Goal: Information Seeking & Learning: Learn about a topic

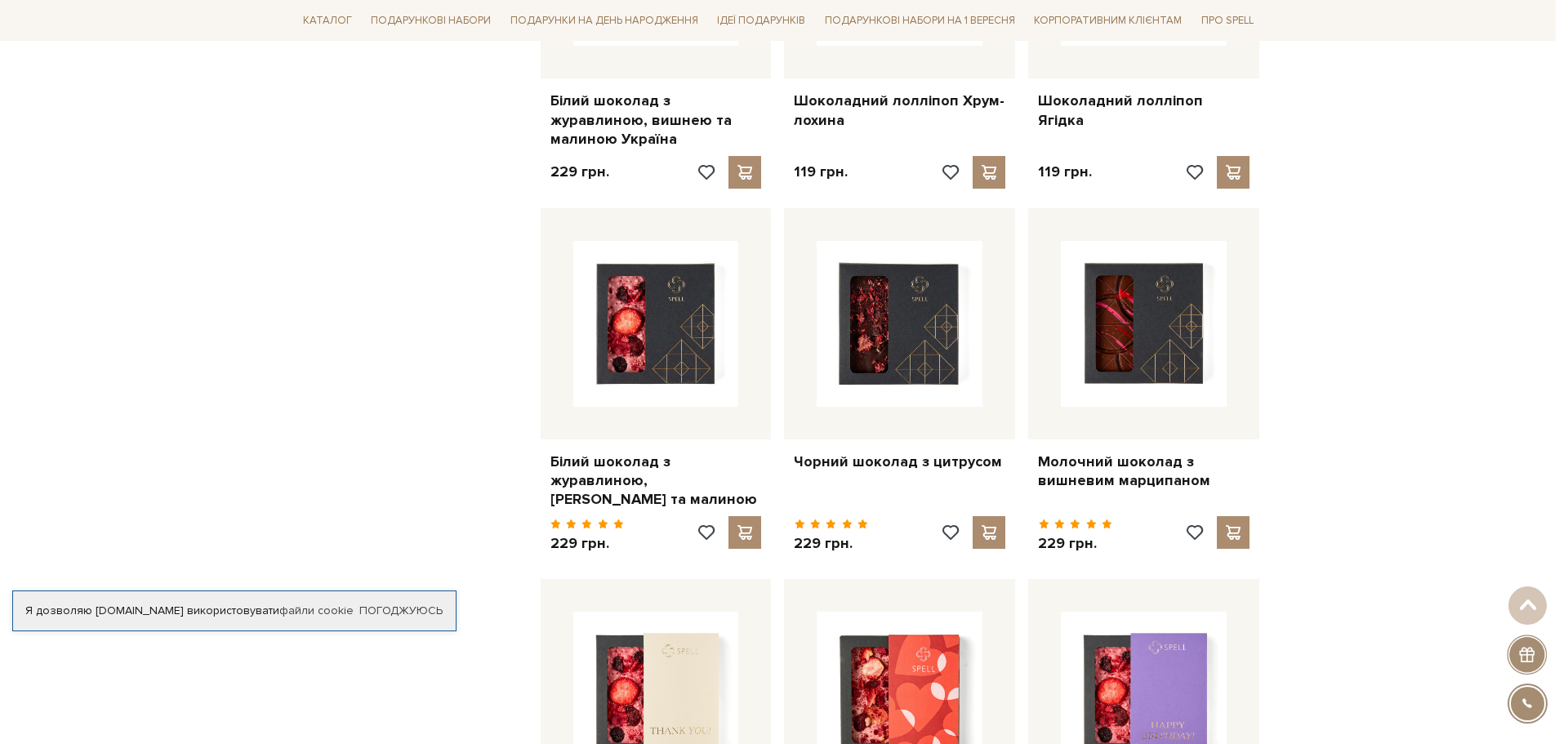
click at [428, 349] on div at bounding box center [784, 372] width 1568 height 744
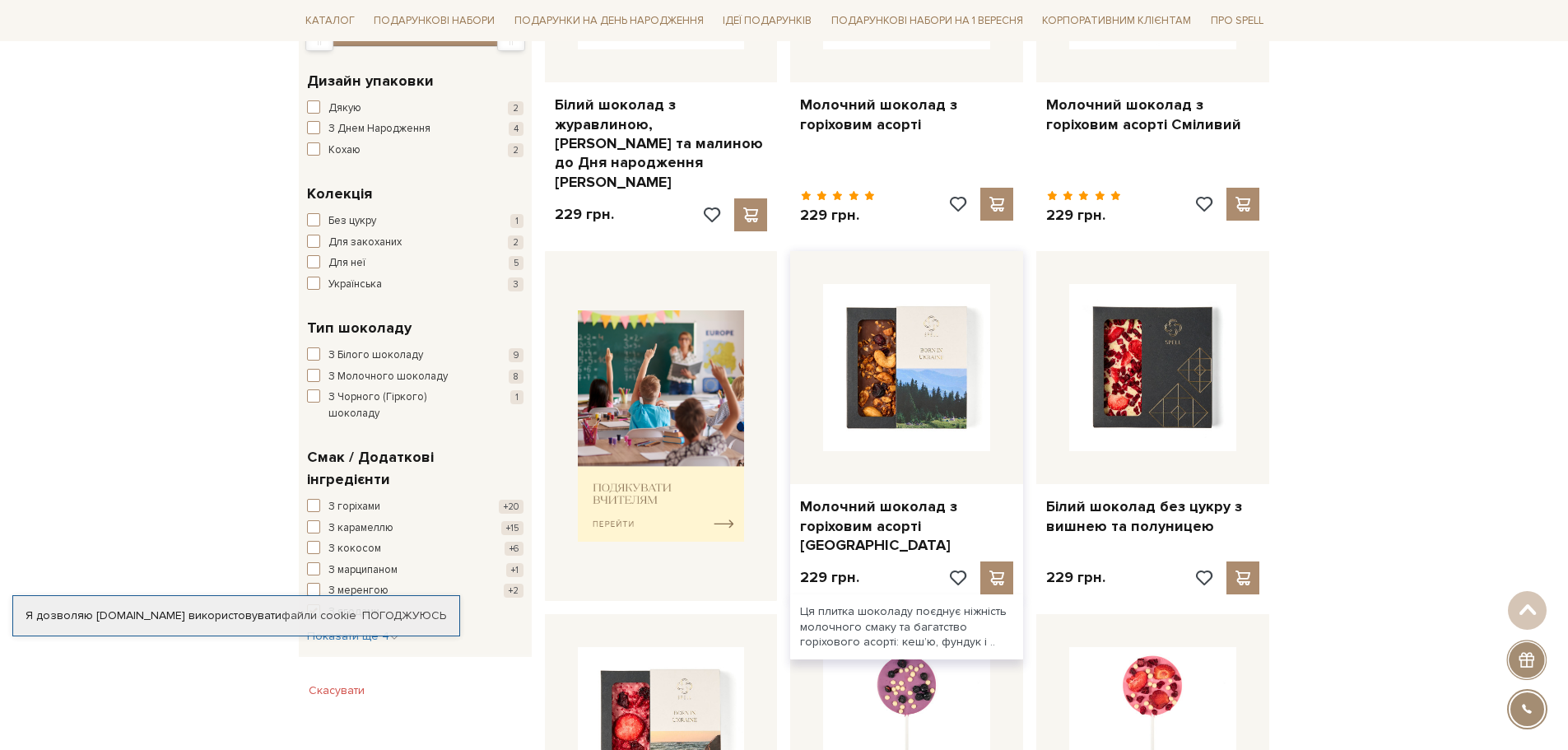
scroll to position [329, 0]
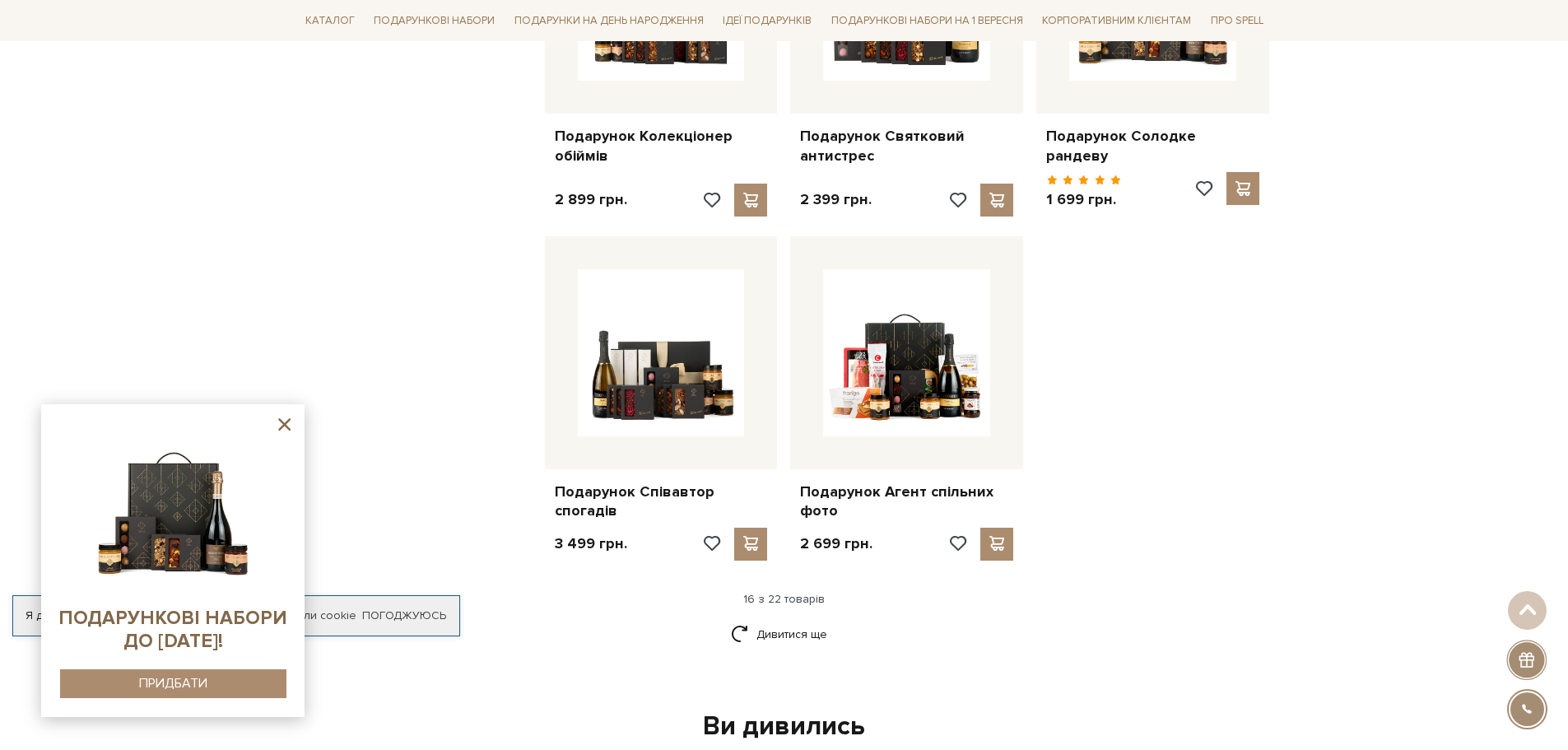
scroll to position [1729, 0]
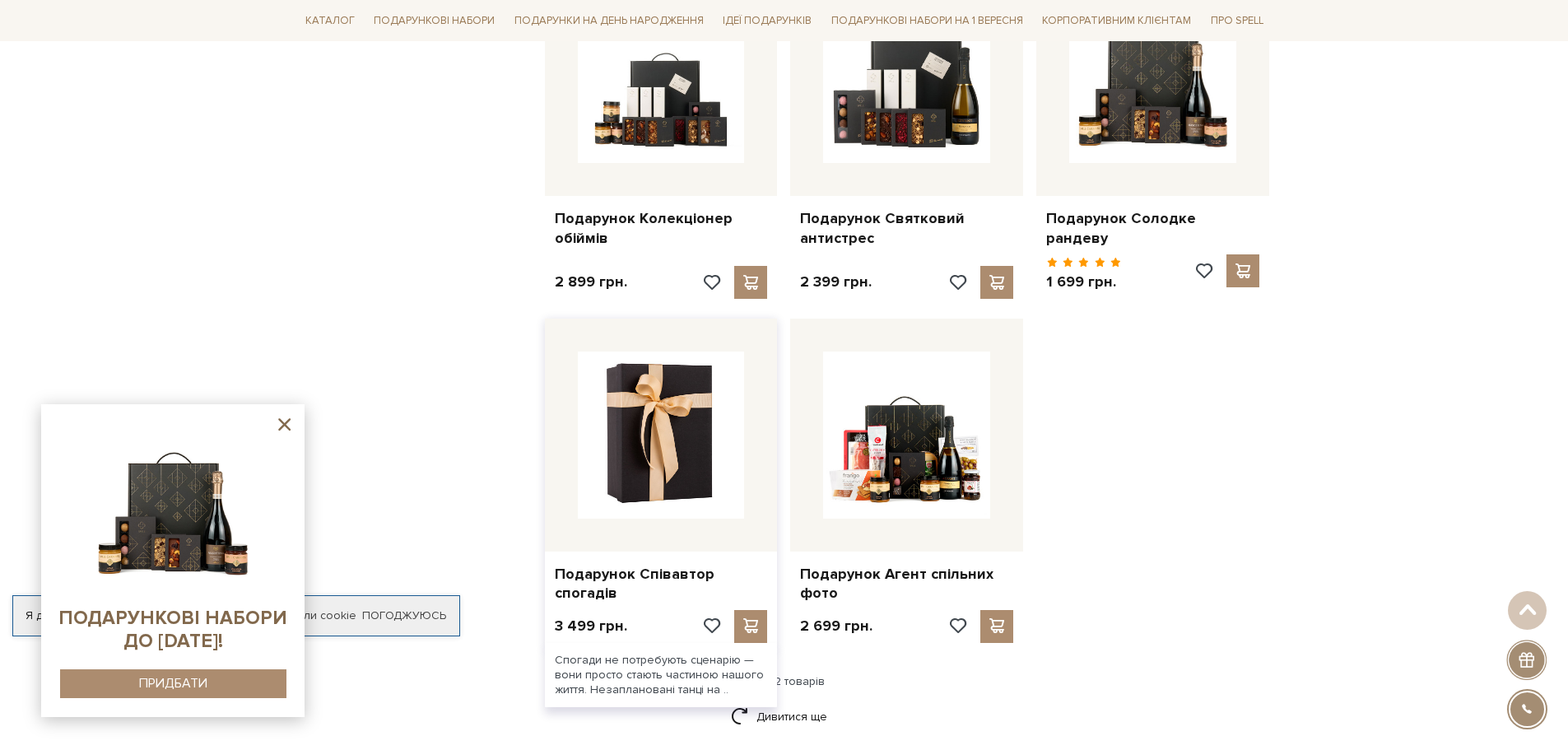
drag, startPoint x: 629, startPoint y: 483, endPoint x: 582, endPoint y: 384, distance: 109.6
click at [582, 384] on img at bounding box center [662, 436] width 167 height 167
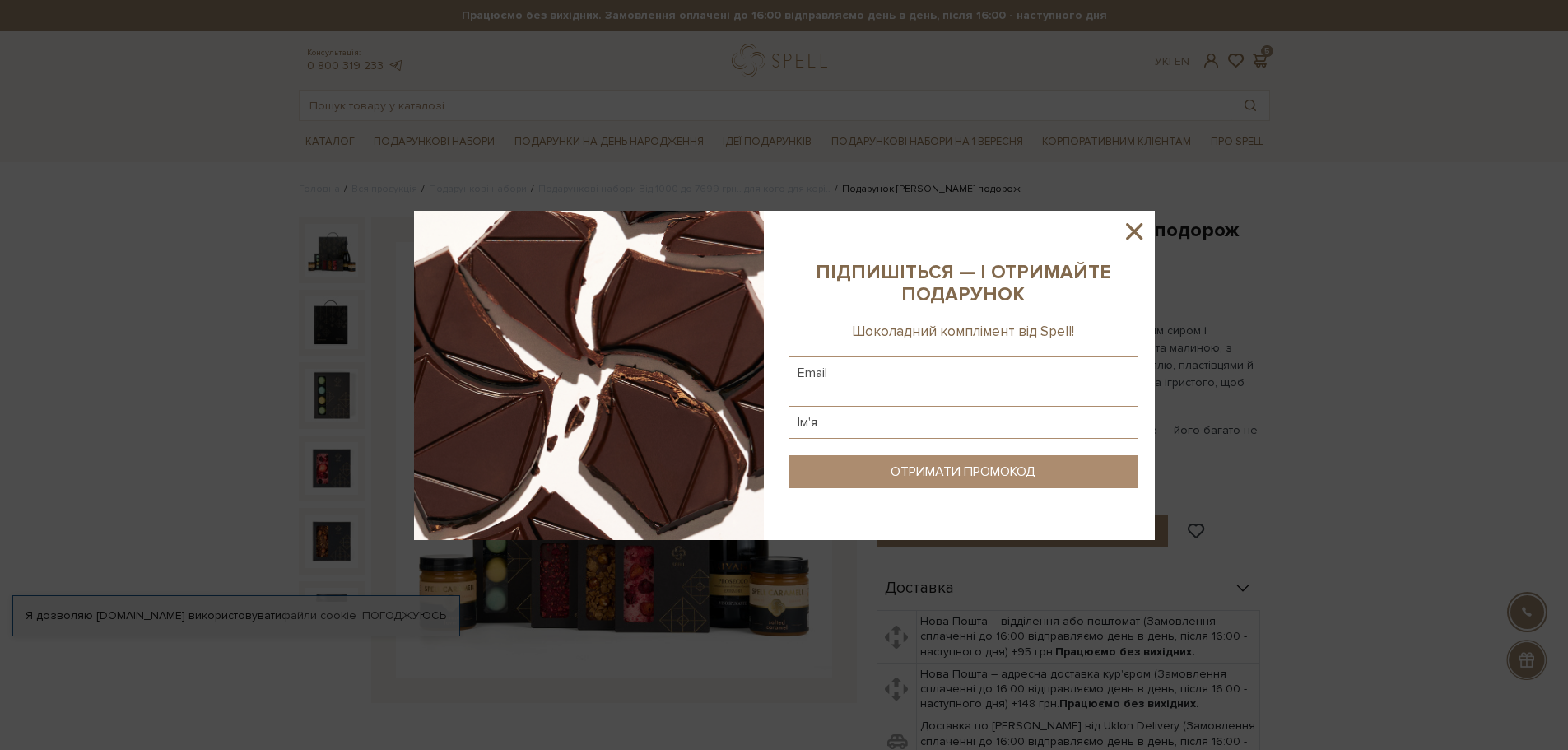
click at [1150, 222] on sys-column-static at bounding box center [963, 375] width 383 height 329
drag, startPoint x: 1139, startPoint y: 219, endPoint x: 1207, endPoint y: 226, distance: 68.4
click at [1139, 220] on icon at bounding box center [1134, 231] width 28 height 28
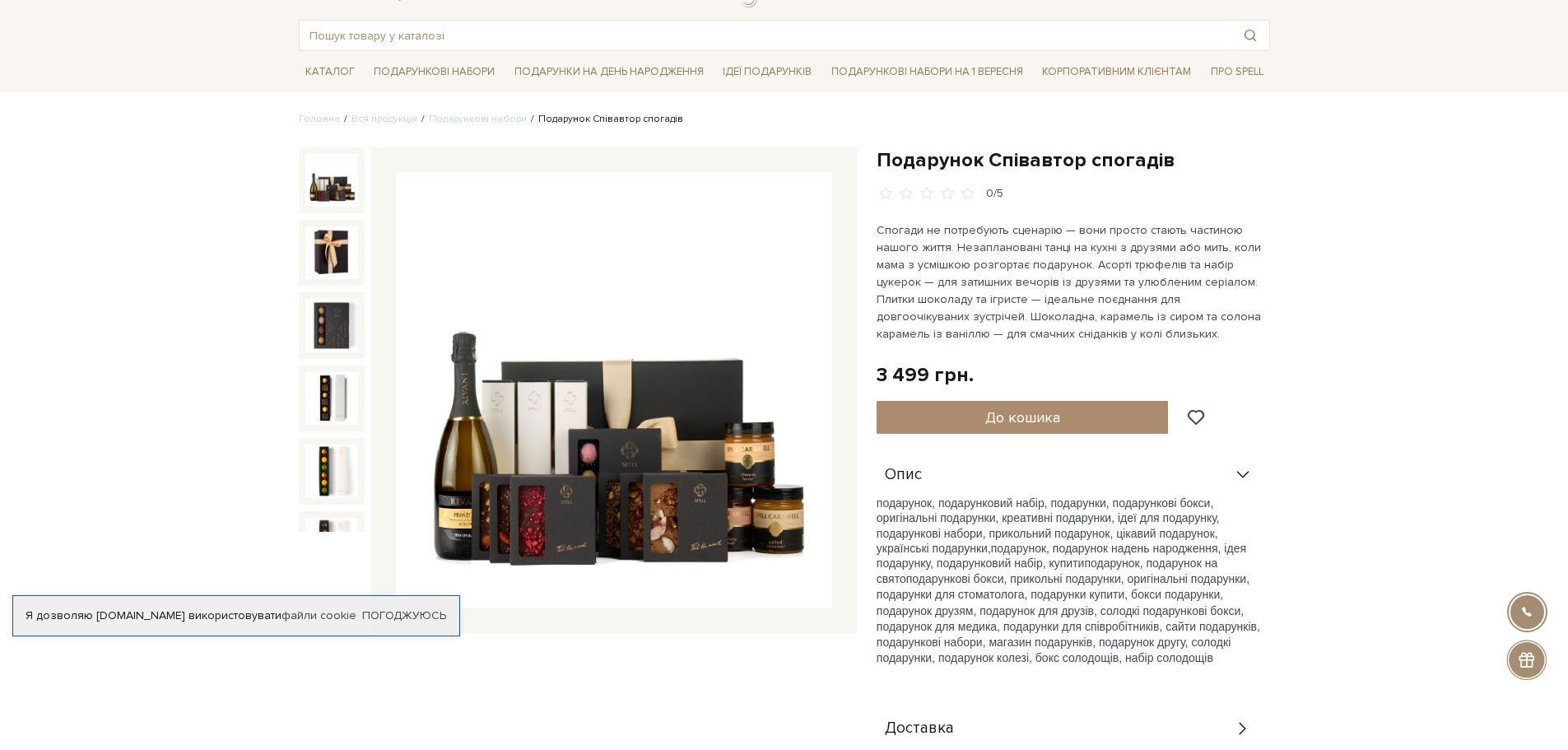
scroll to position [165, 0]
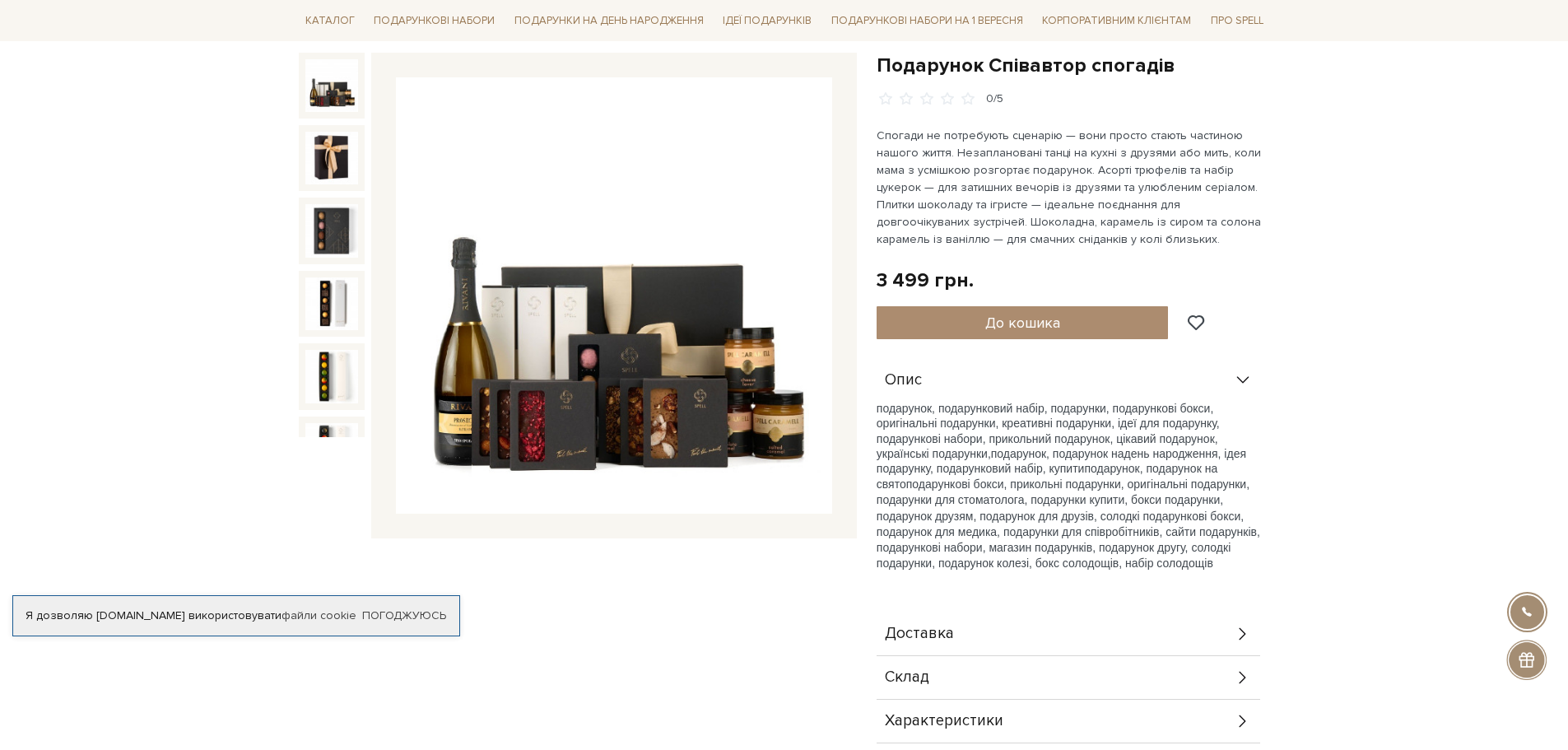
click at [991, 666] on div "Склад" at bounding box center [1068, 677] width 383 height 43
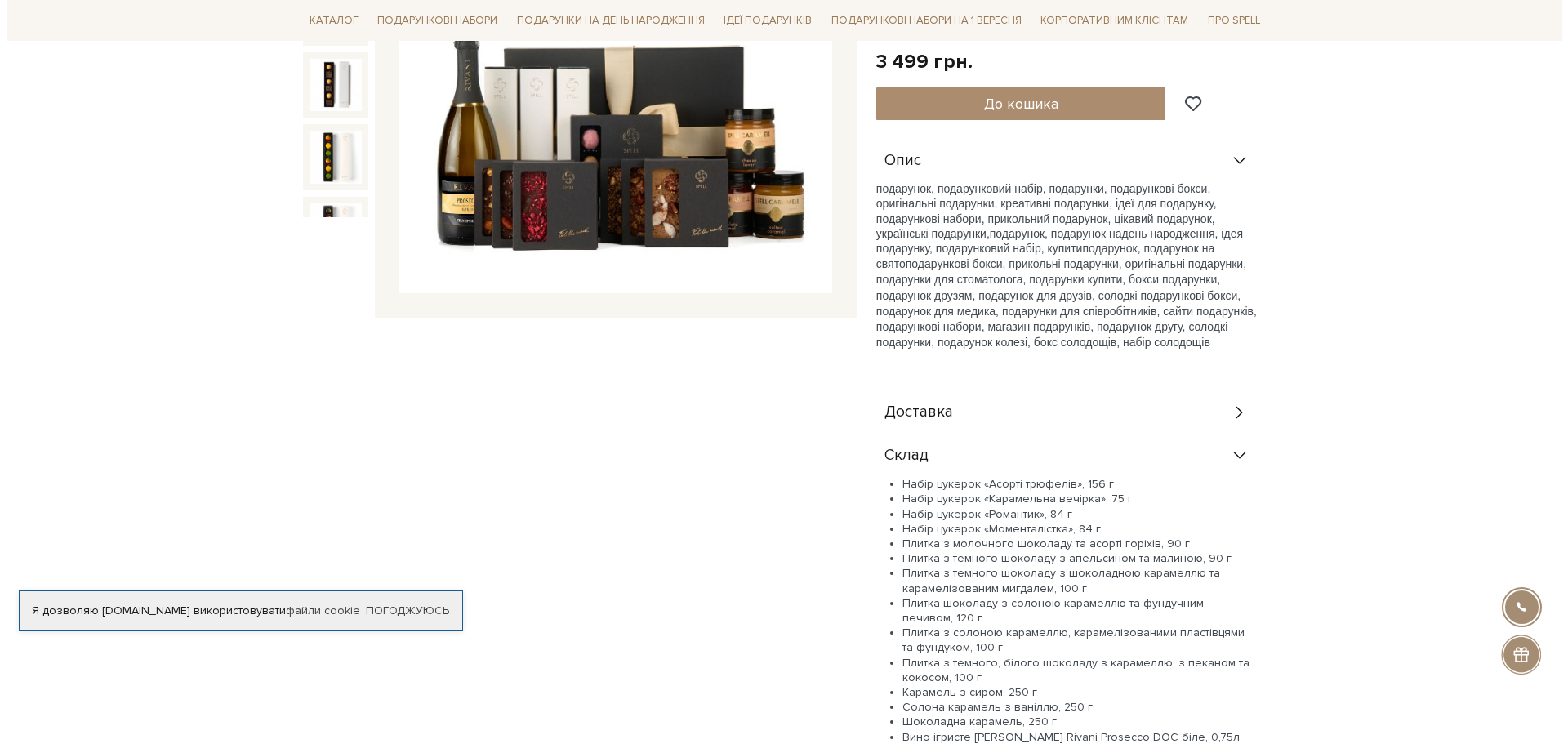
scroll to position [408, 0]
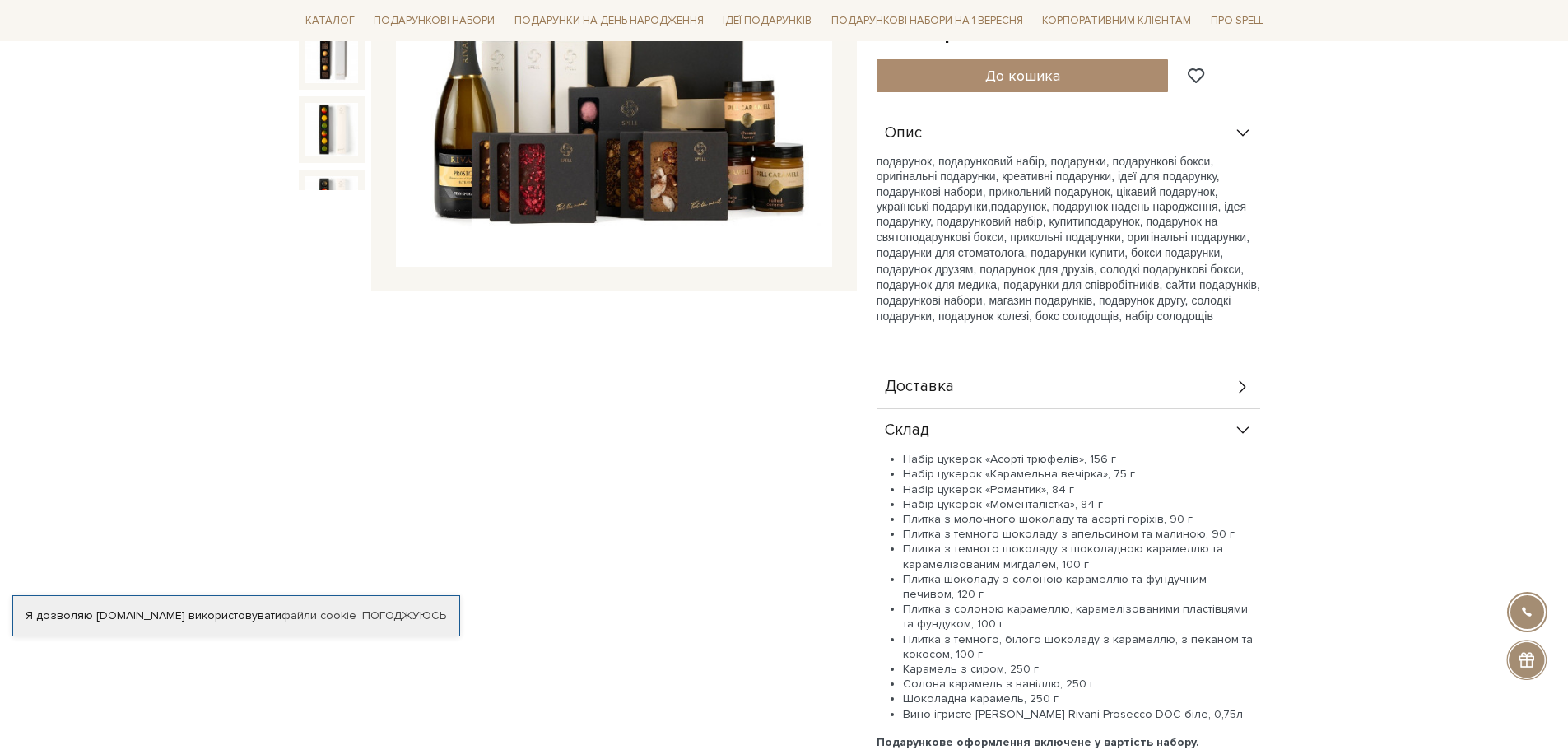
click at [699, 75] on img at bounding box center [614, 48] width 436 height 437
